Goal: Find specific page/section: Find specific page/section

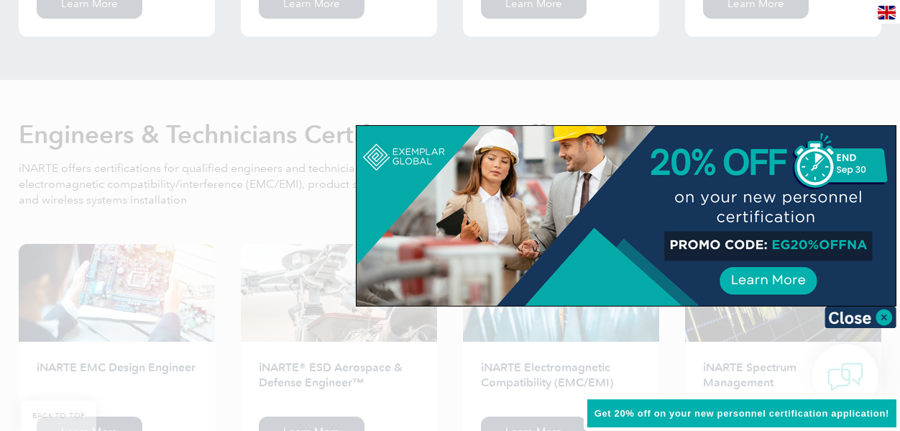
scroll to position [1725, 0]
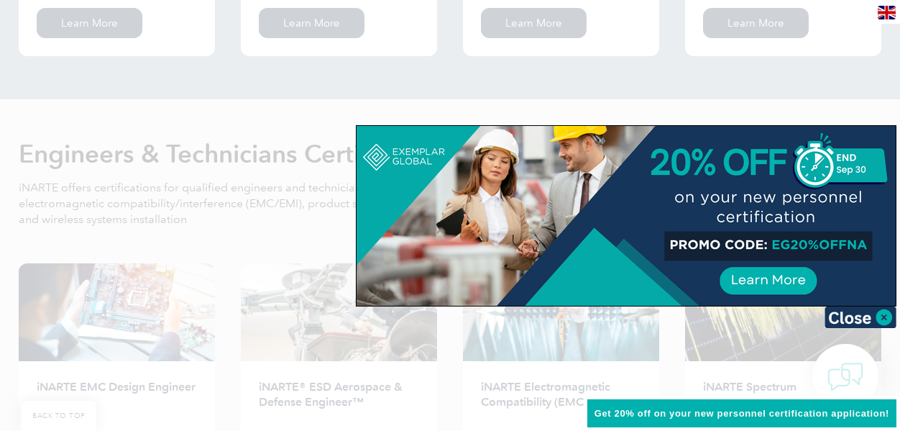
click at [884, 316] on img at bounding box center [861, 317] width 72 height 22
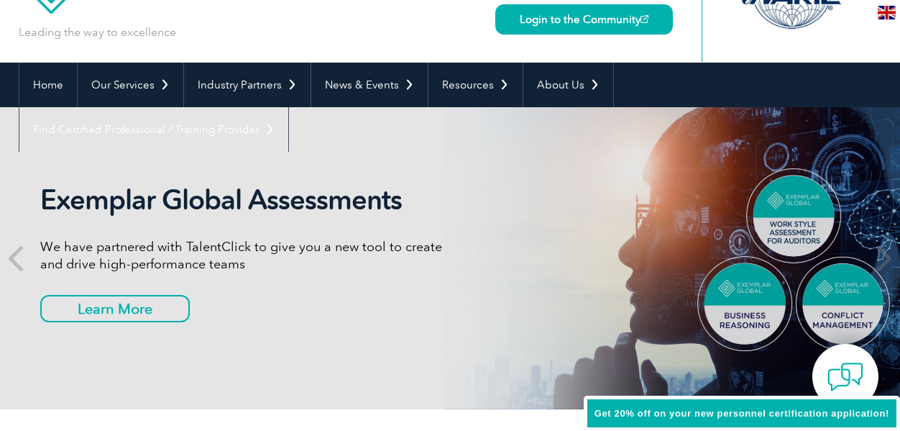
scroll to position [72, 0]
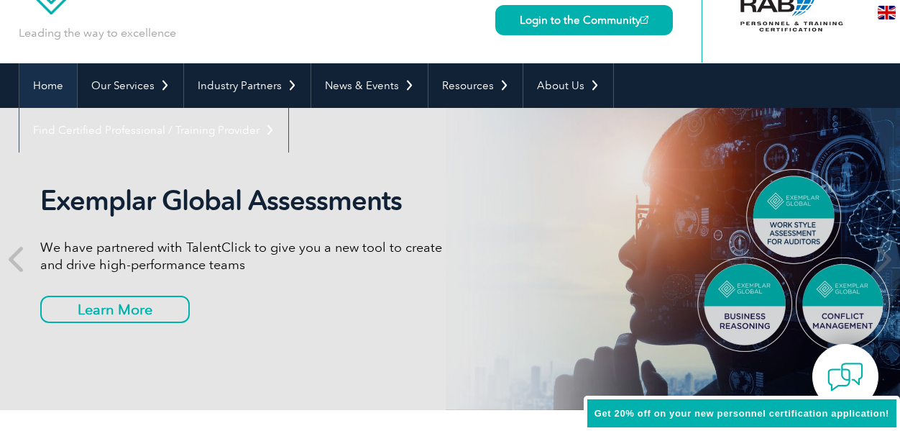
click at [48, 88] on link "Home" at bounding box center [48, 85] width 58 height 45
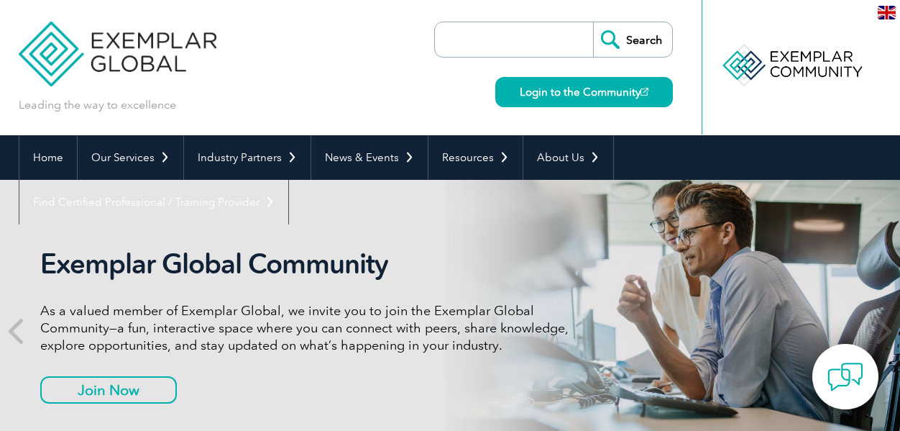
click at [444, 33] on input "search" at bounding box center [517, 39] width 151 height 35
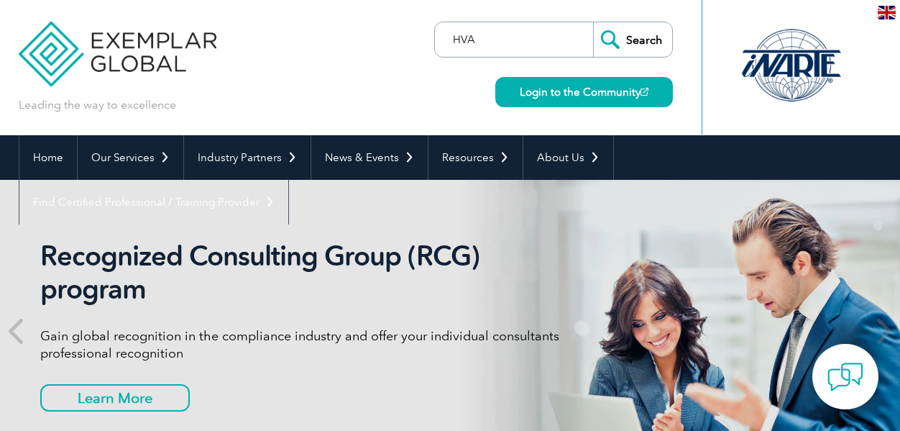
type input "HVA"
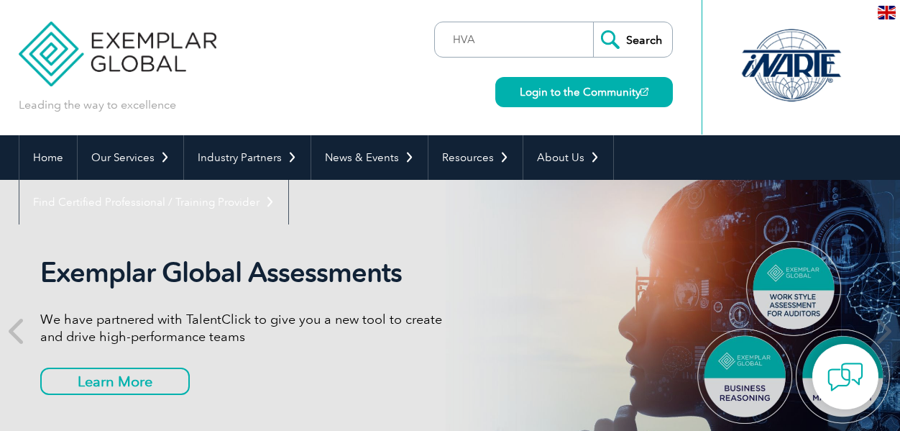
click at [640, 35] on input "Search" at bounding box center [632, 39] width 79 height 35
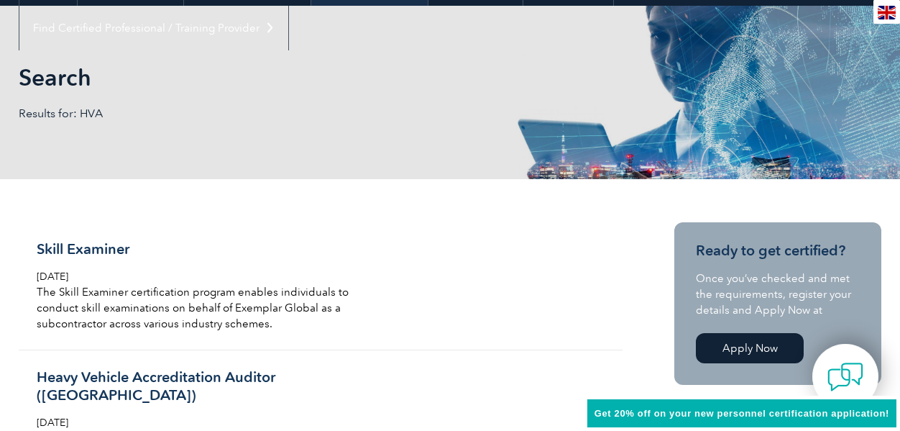
scroll to position [216, 0]
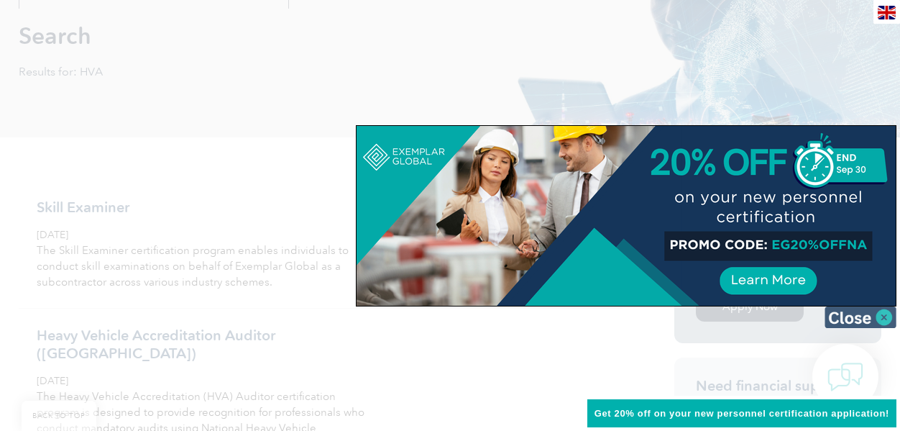
click at [884, 317] on img at bounding box center [861, 317] width 72 height 22
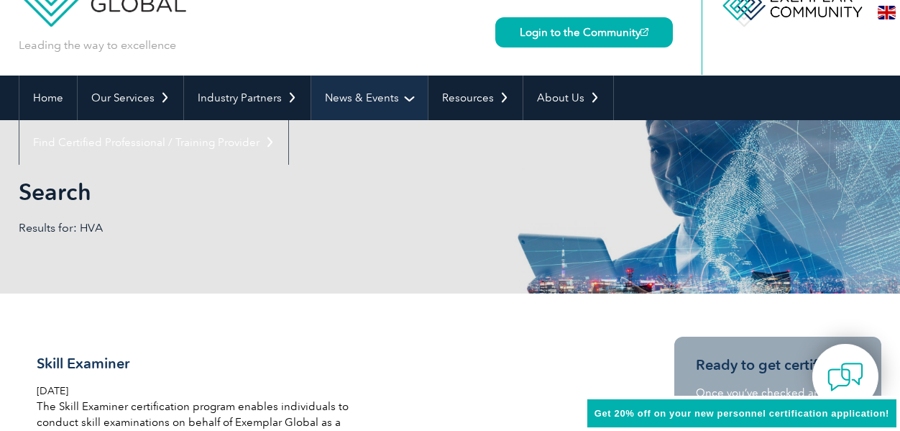
scroll to position [0, 0]
